Goal: Use online tool/utility: Utilize a website feature to perform a specific function

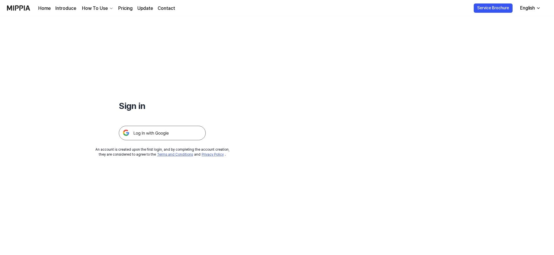
click at [162, 130] on img at bounding box center [162, 133] width 87 height 14
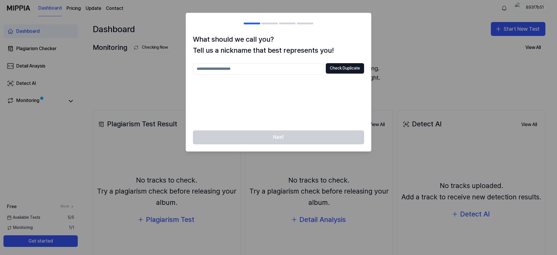
click at [241, 57] on div "What should we call you? Tell us a nickname that best represents you! Check Dup…" at bounding box center [278, 82] width 185 height 97
click at [244, 67] on input "text" at bounding box center [258, 69] width 130 height 12
click at [299, 137] on div "Next" at bounding box center [278, 140] width 185 height 21
click at [241, 71] on input "*******" at bounding box center [258, 69] width 130 height 12
type input "**********"
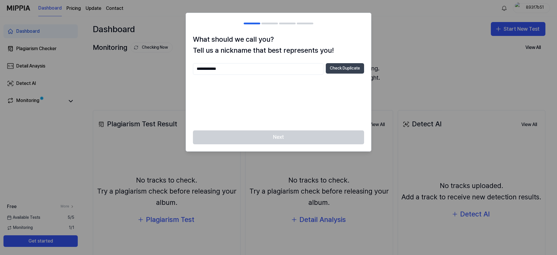
click at [350, 70] on button "Check Duplicate" at bounding box center [345, 68] width 38 height 10
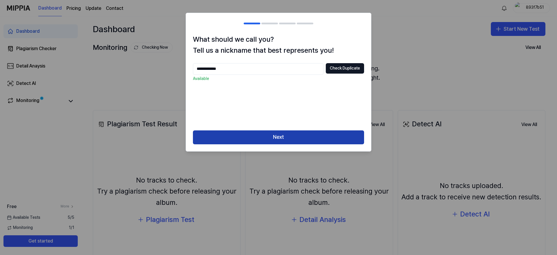
click at [276, 140] on button "Next" at bounding box center [278, 137] width 171 height 14
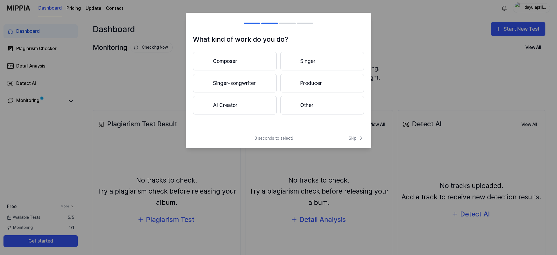
click at [298, 82] on button "Producer" at bounding box center [322, 83] width 84 height 19
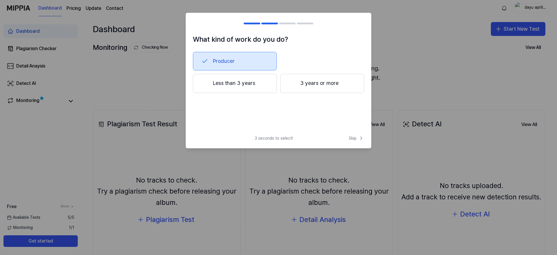
click at [252, 65] on button "Producer" at bounding box center [235, 61] width 84 height 19
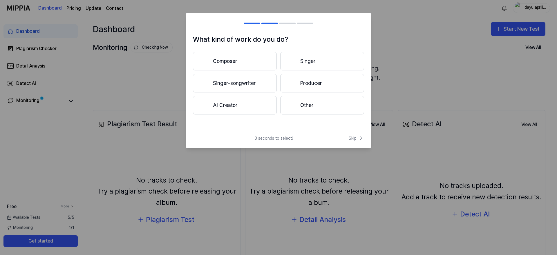
click at [292, 87] on button "Producer" at bounding box center [322, 83] width 84 height 19
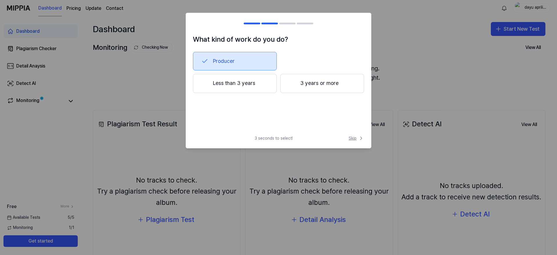
click at [354, 136] on span "Skip" at bounding box center [355, 138] width 15 height 6
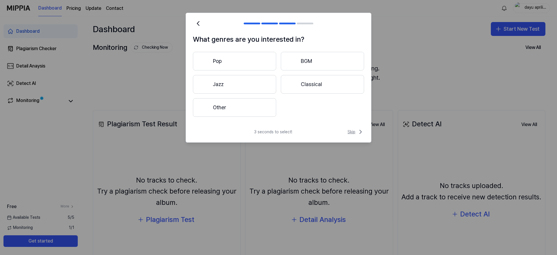
click at [352, 134] on span "Skip" at bounding box center [355, 131] width 17 height 7
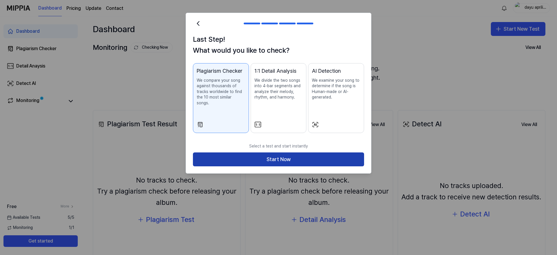
click at [308, 161] on button "Start Now" at bounding box center [278, 159] width 171 height 14
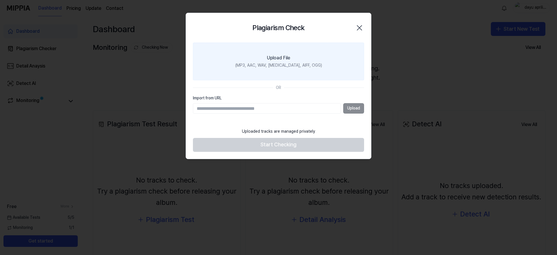
click at [286, 53] on label "Upload File (MP3, AAC, WAV, [MEDICAL_DATA], AIFF, OGG)" at bounding box center [278, 62] width 171 height 38
click at [0, 0] on input "Upload File (MP3, AAC, WAV, [MEDICAL_DATA], AIFF, OGG)" at bounding box center [0, 0] width 0 height 0
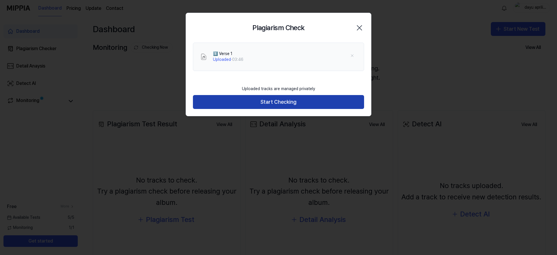
click at [272, 102] on button "Start Checking" at bounding box center [278, 102] width 171 height 14
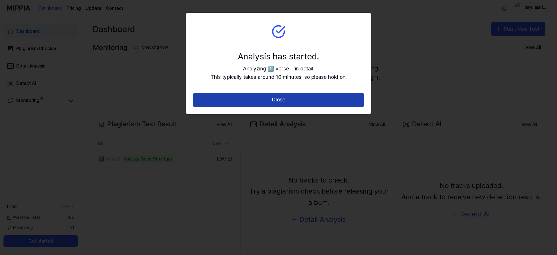
click at [272, 102] on button "Close" at bounding box center [278, 100] width 171 height 14
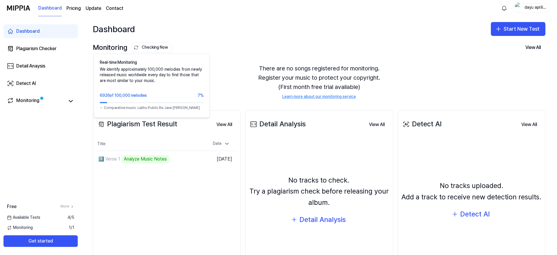
click at [157, 44] on button "Checking Now" at bounding box center [151, 48] width 42 height 10
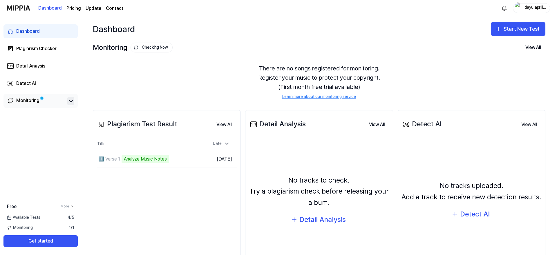
click at [70, 101] on icon at bounding box center [70, 101] width 3 height 2
click at [66, 102] on div "Monitoring" at bounding box center [40, 101] width 67 height 8
click at [71, 103] on icon at bounding box center [70, 101] width 7 height 7
click at [40, 100] on link "Monitoring" at bounding box center [36, 101] width 58 height 8
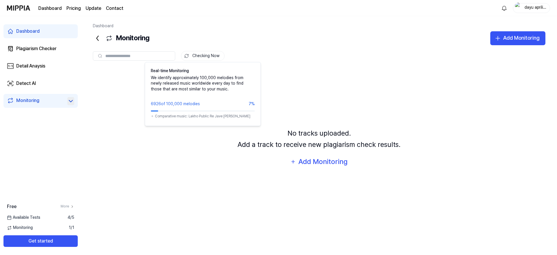
click at [199, 54] on button "Checking Now" at bounding box center [202, 56] width 43 height 10
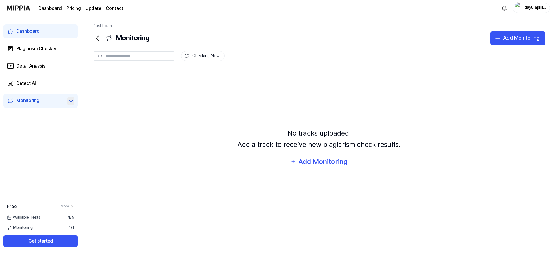
click at [47, 32] on link "Dashboard" at bounding box center [40, 31] width 74 height 14
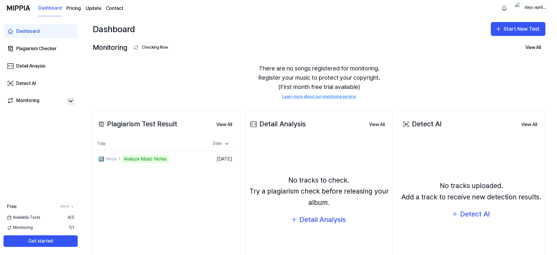
click at [43, 30] on link "Dashboard" at bounding box center [40, 31] width 74 height 14
click at [42, 54] on link "Plagiarism Checker" at bounding box center [40, 49] width 74 height 14
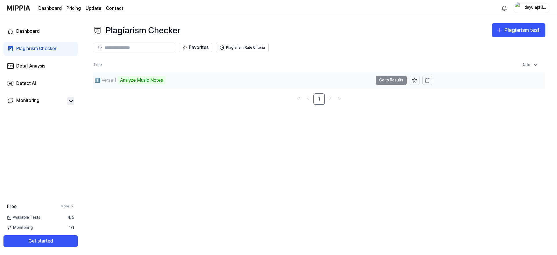
click at [146, 82] on div "Analyze Music Notes" at bounding box center [142, 80] width 48 height 8
click at [23, 30] on div "Dashboard" at bounding box center [27, 31] width 23 height 7
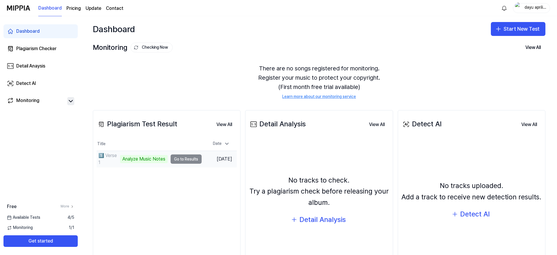
click at [163, 163] on div "Analyze Music Notes" at bounding box center [144, 159] width 48 height 8
